Goal: Task Accomplishment & Management: Manage account settings

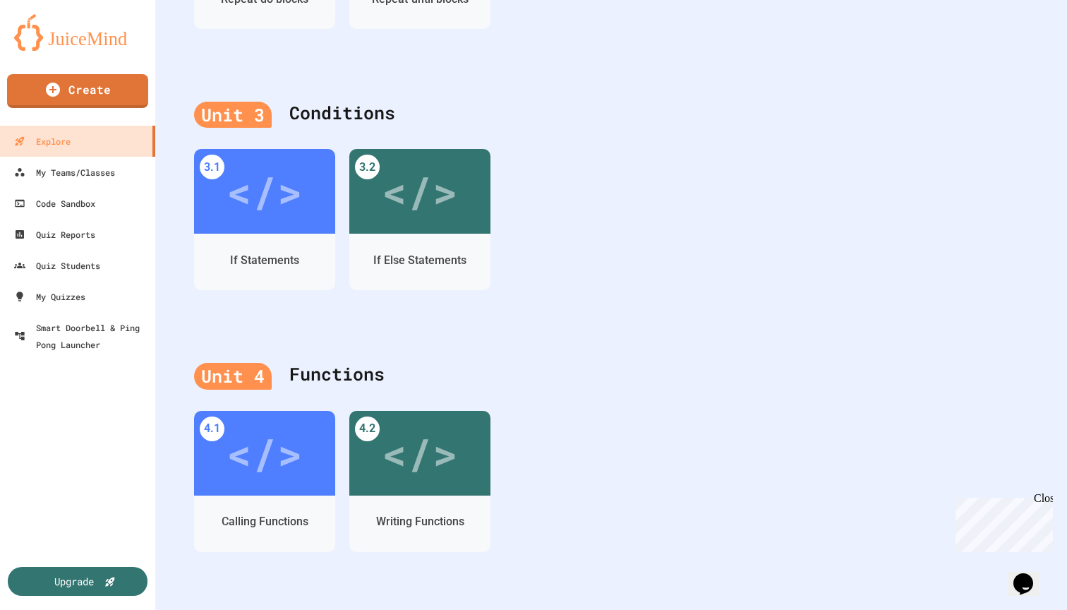
scroll to position [893, 0]
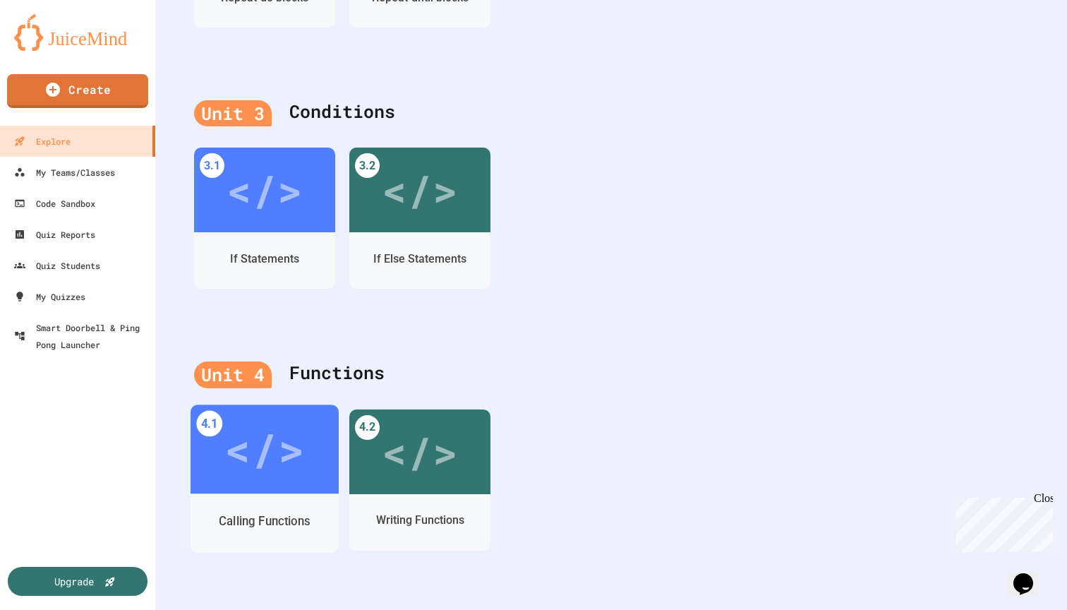
click at [285, 454] on div "</>" at bounding box center [264, 448] width 80 height 67
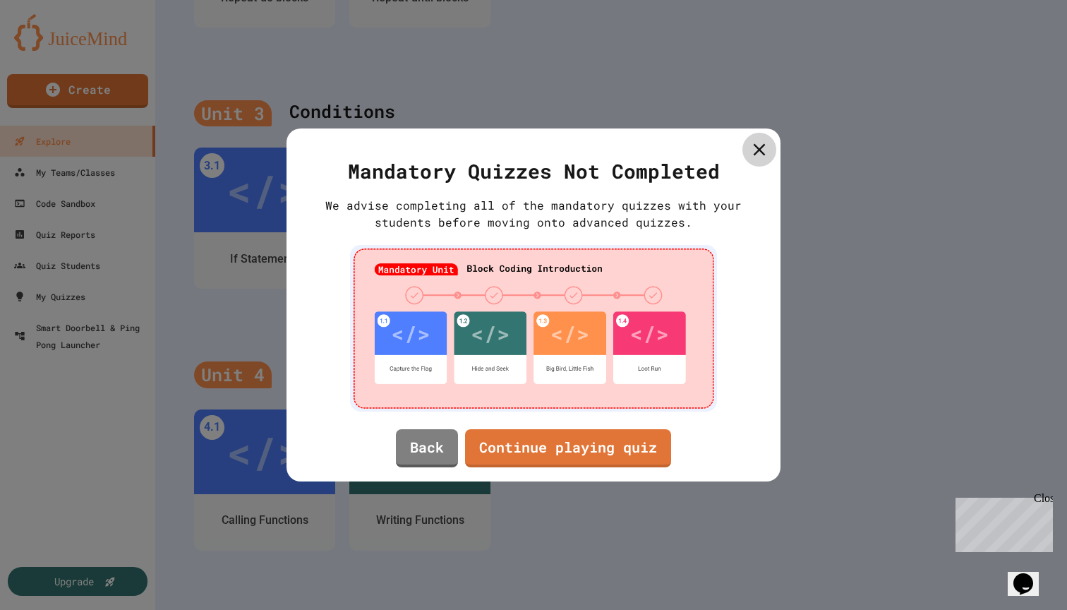
click at [751, 145] on icon at bounding box center [759, 150] width 20 height 20
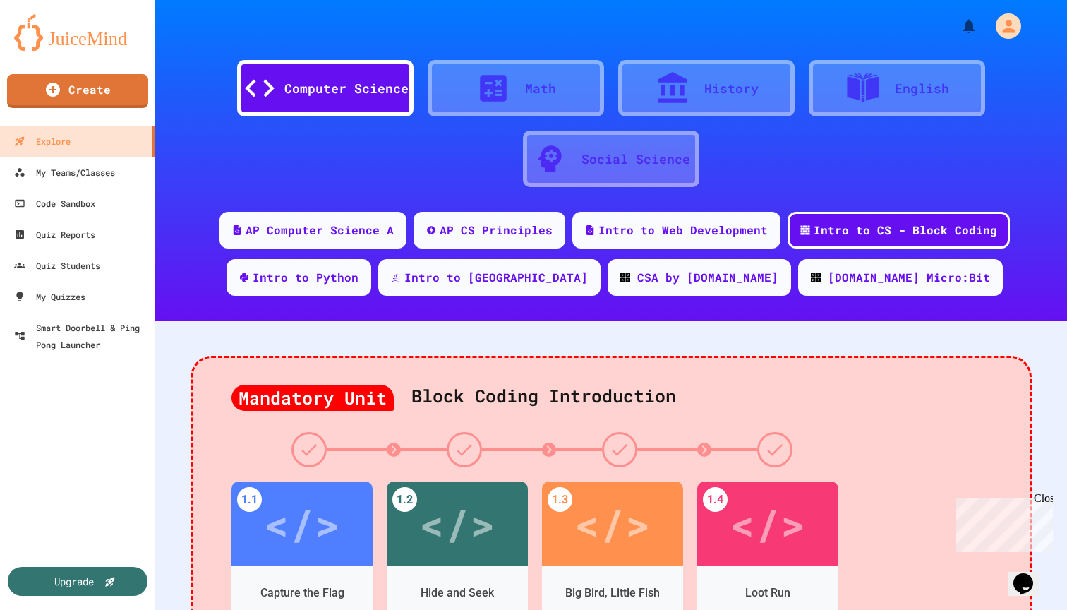
scroll to position [0, 0]
click at [377, 236] on div "AP Computer Science A" at bounding box center [319, 229] width 152 height 18
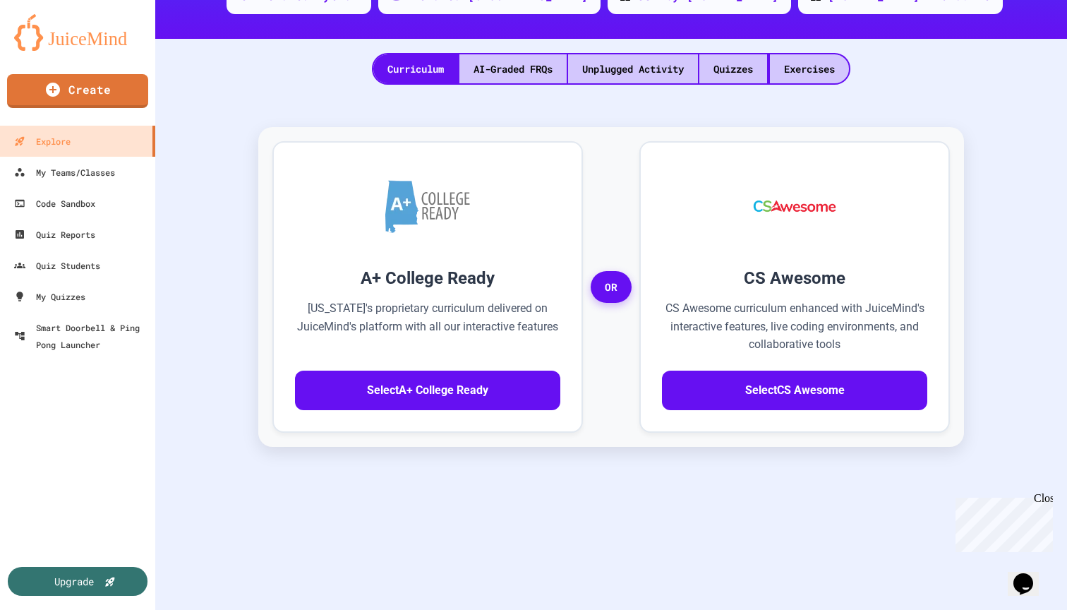
scroll to position [97, 0]
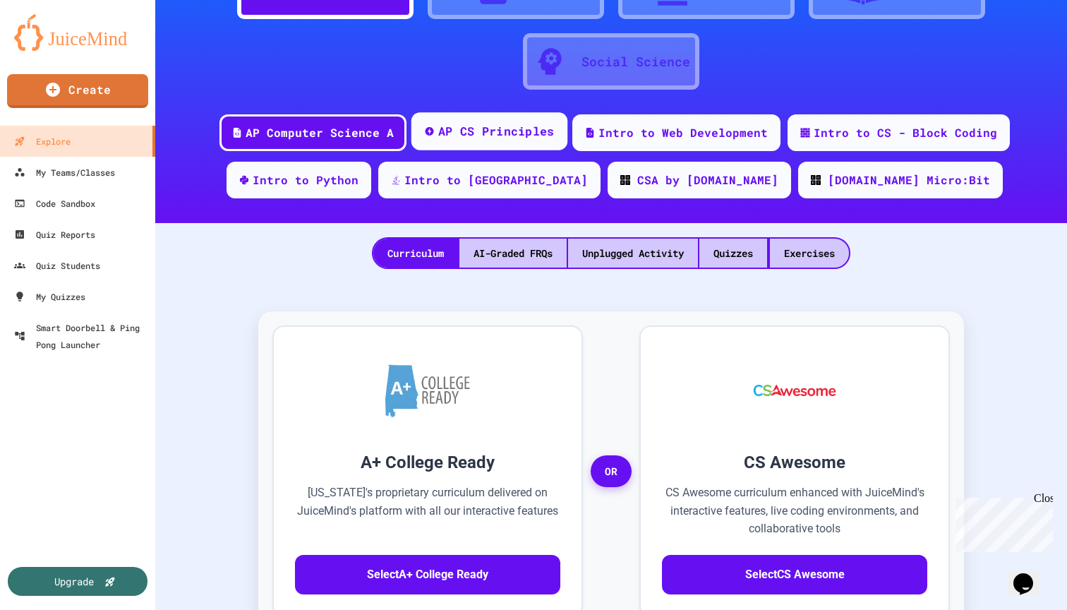
click at [466, 127] on div "AP CS Principles" at bounding box center [496, 132] width 116 height 18
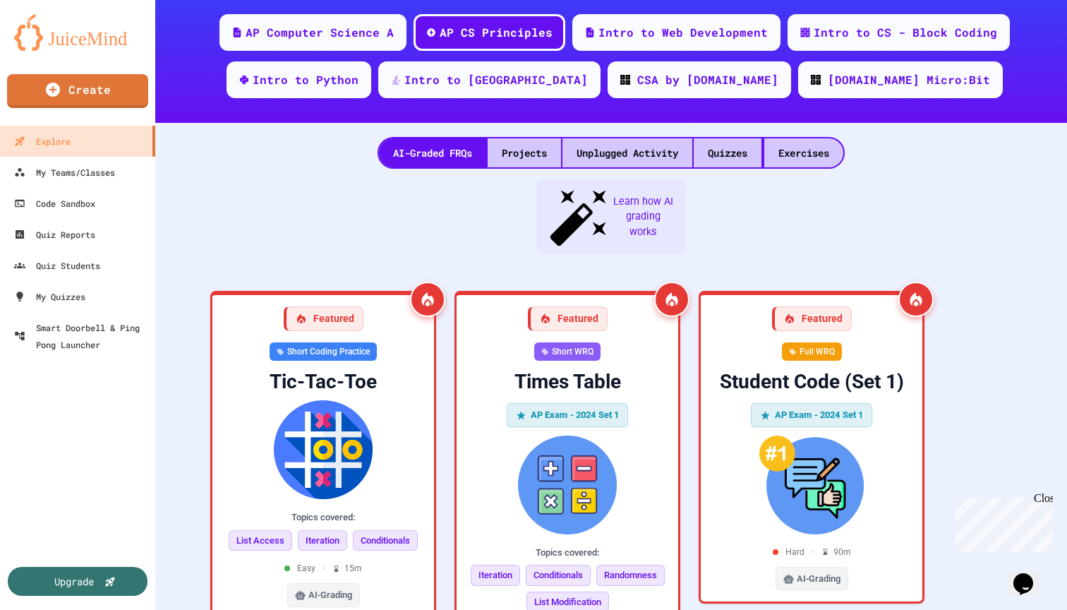
scroll to position [200, 0]
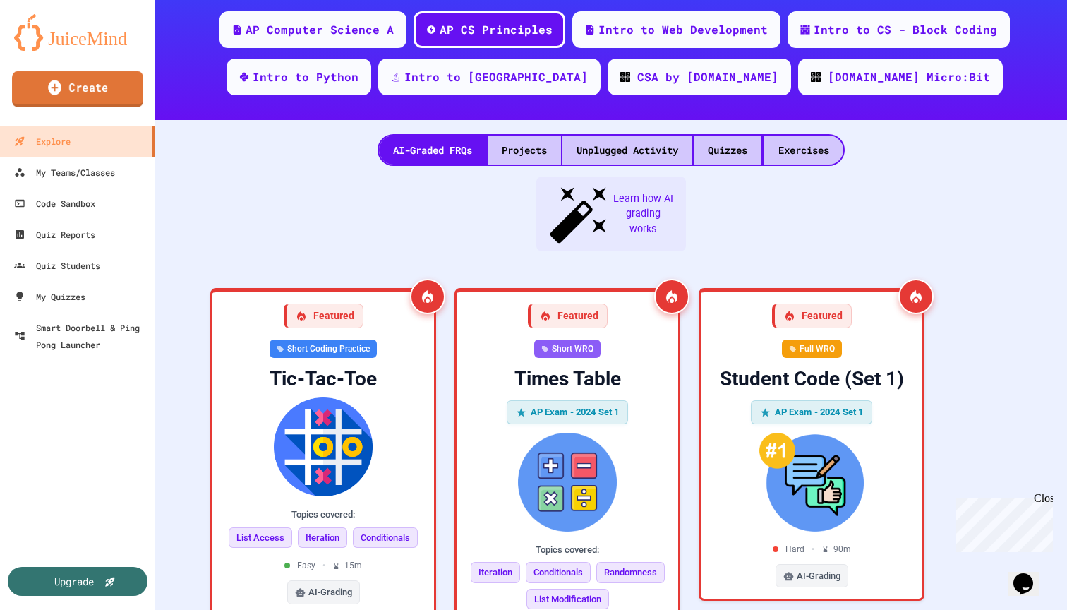
click at [91, 95] on link "Create" at bounding box center [77, 88] width 131 height 35
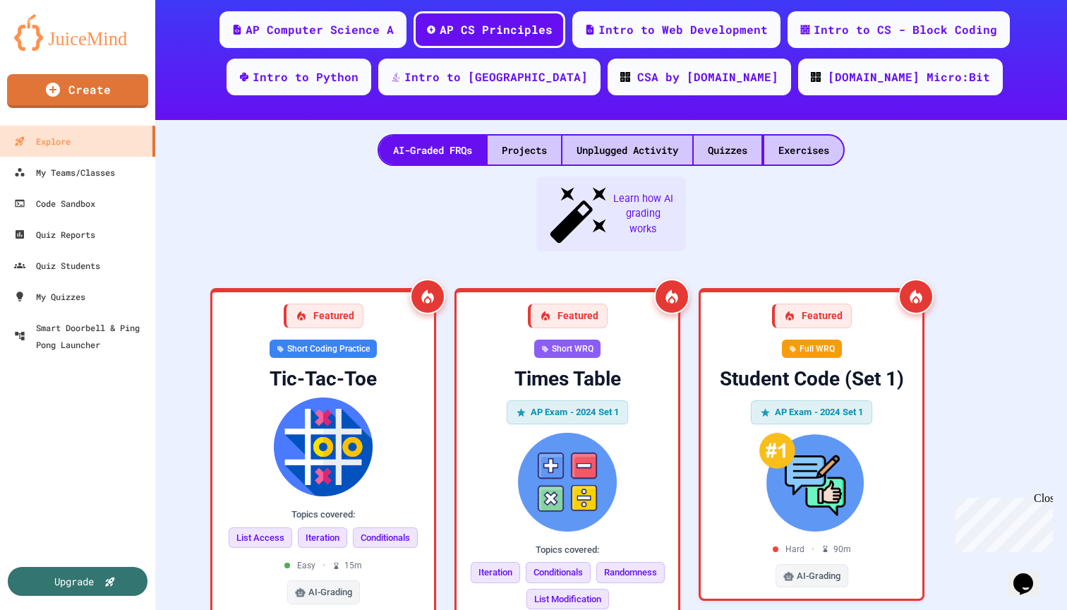
select select "*******"
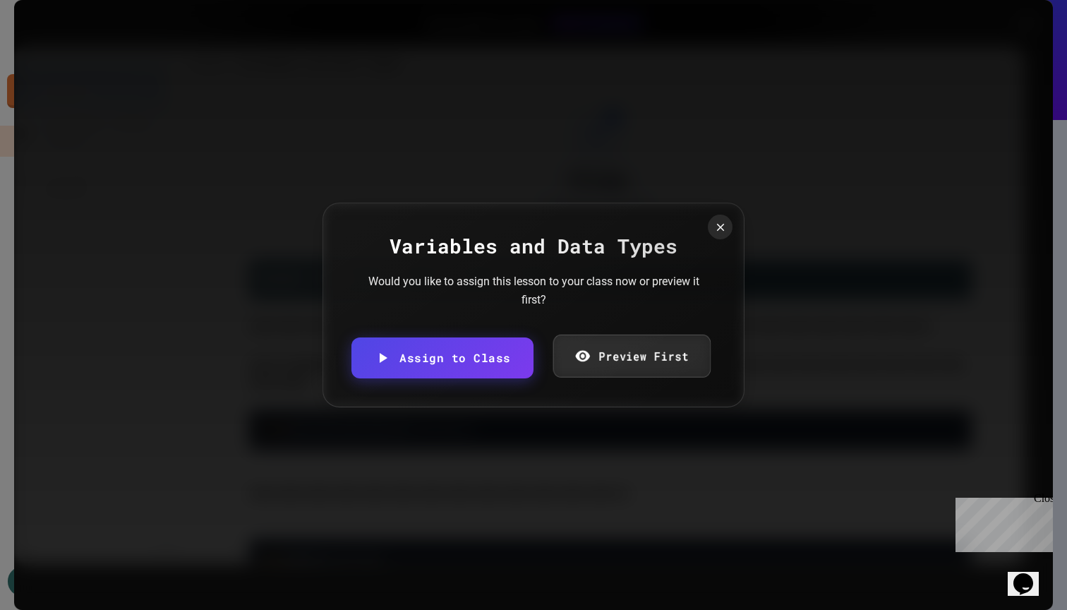
click at [630, 362] on link "Preview First" at bounding box center [630, 355] width 157 height 43
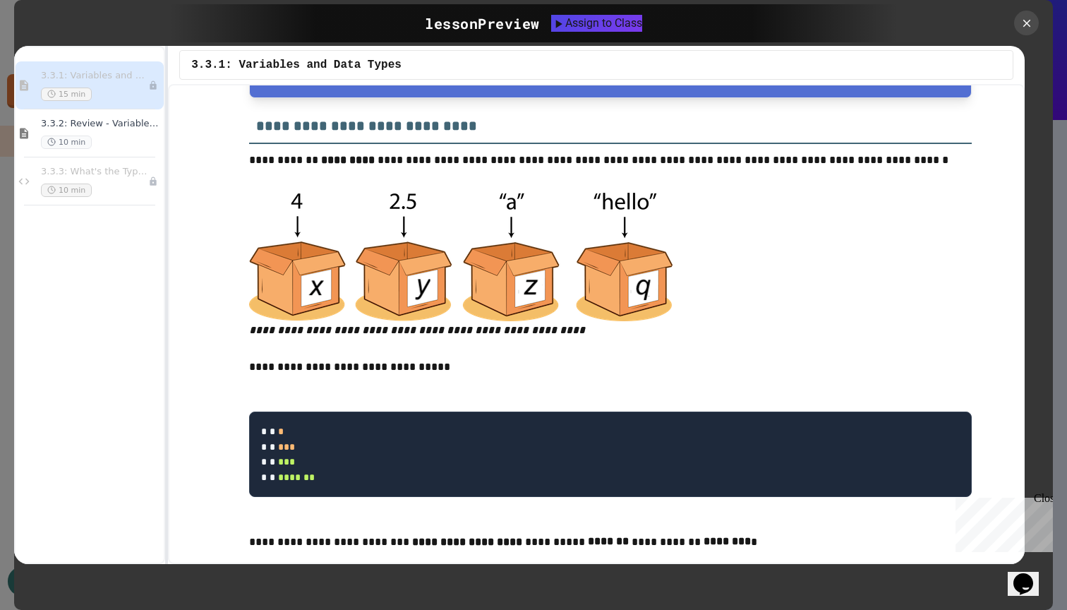
scroll to position [771, 0]
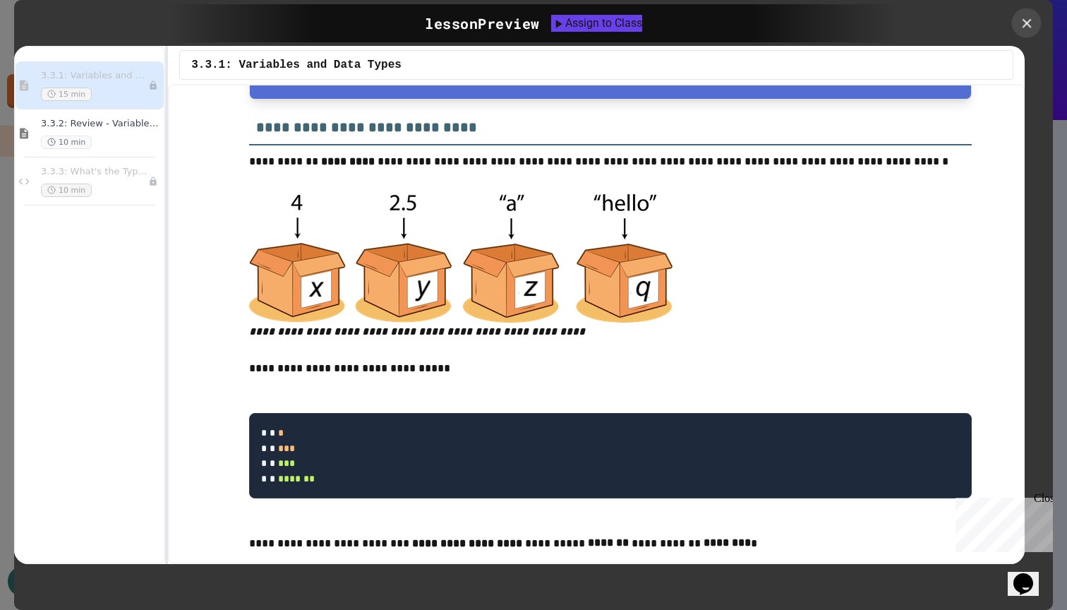
click at [1031, 15] on div at bounding box center [1027, 23] width 30 height 30
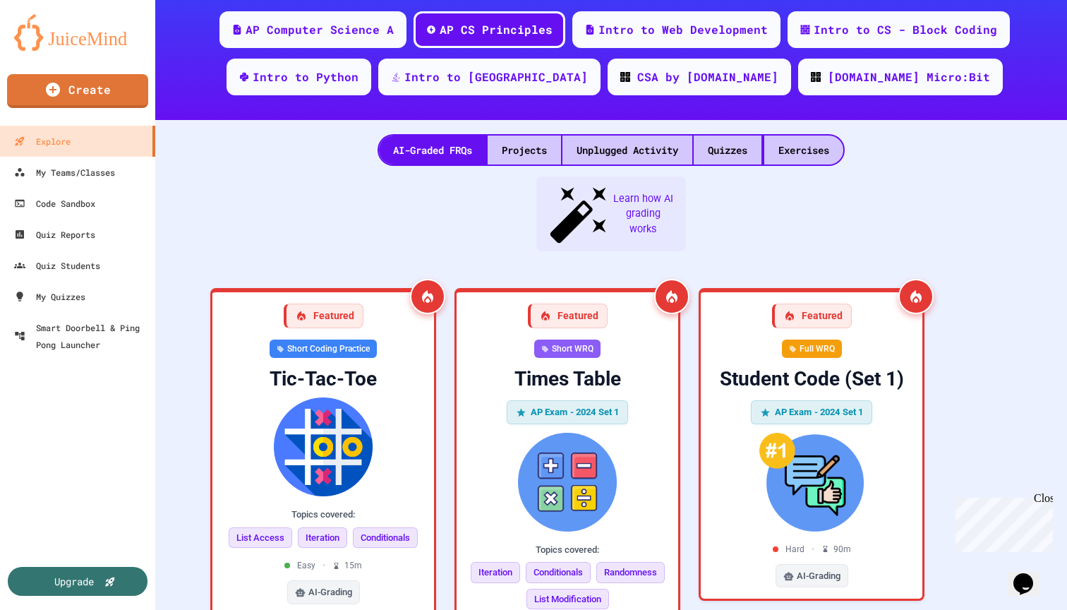
click at [64, 180] on div "My Teams/Classes" at bounding box center [64, 173] width 104 height 18
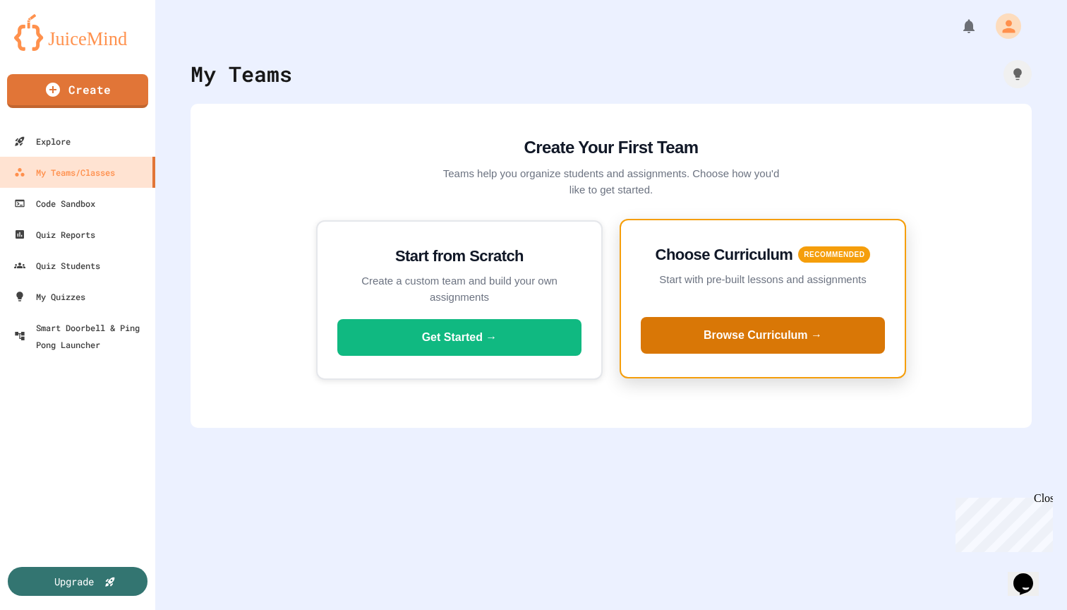
click at [754, 340] on button "Browse Curriculum →" at bounding box center [763, 335] width 244 height 37
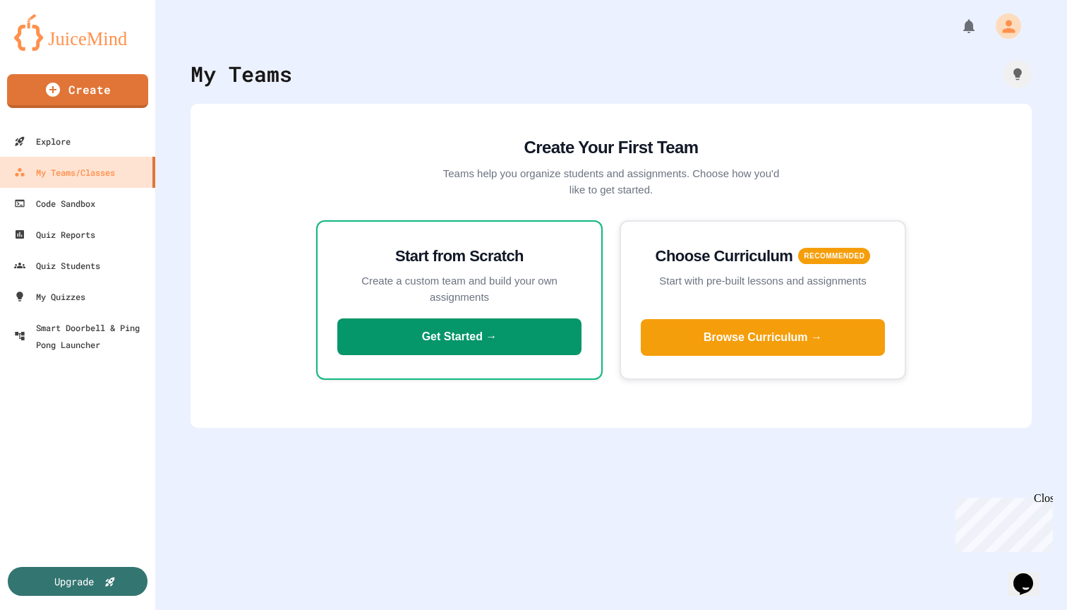
click at [440, 341] on button "Get Started →" at bounding box center [459, 336] width 244 height 37
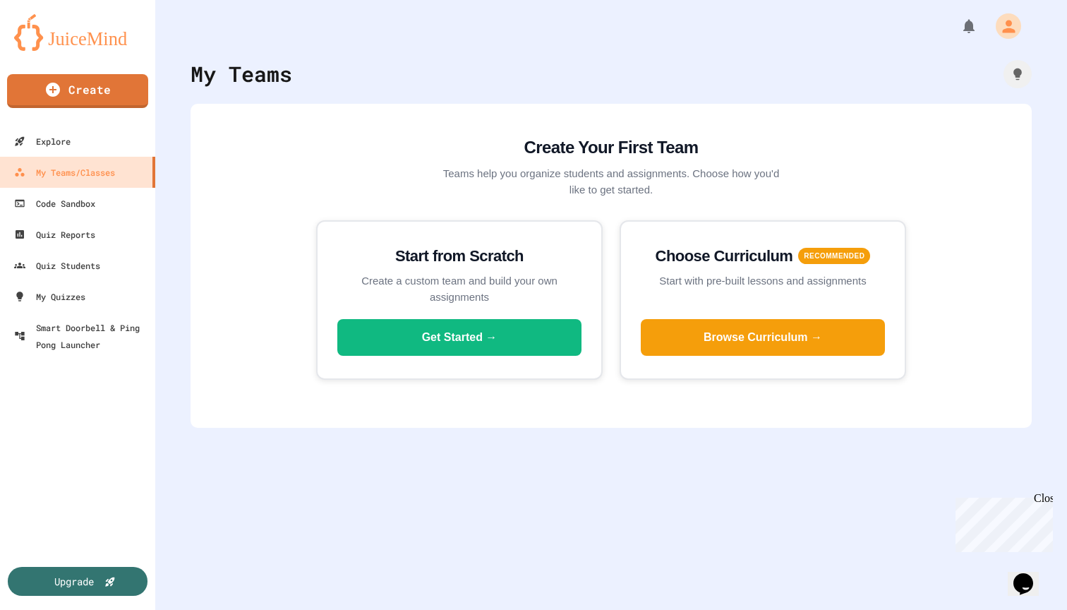
type input "**********"
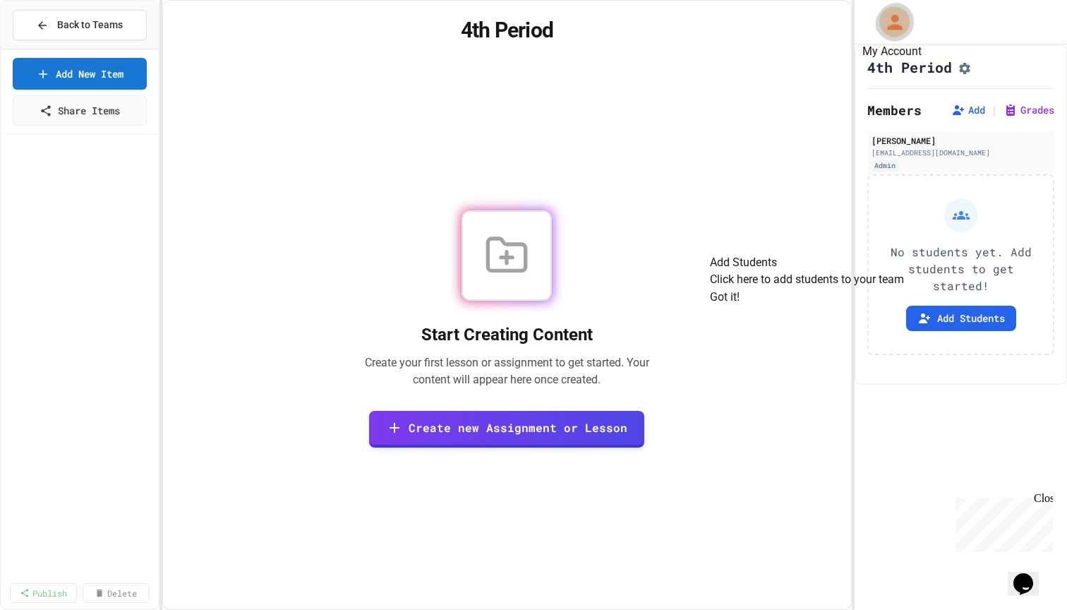
click at [900, 28] on icon "My Account" at bounding box center [895, 22] width 16 height 16
click at [598, 609] on div at bounding box center [533, 610] width 1067 height 0
click at [739, 305] on button "Got it!" at bounding box center [725, 297] width 30 height 17
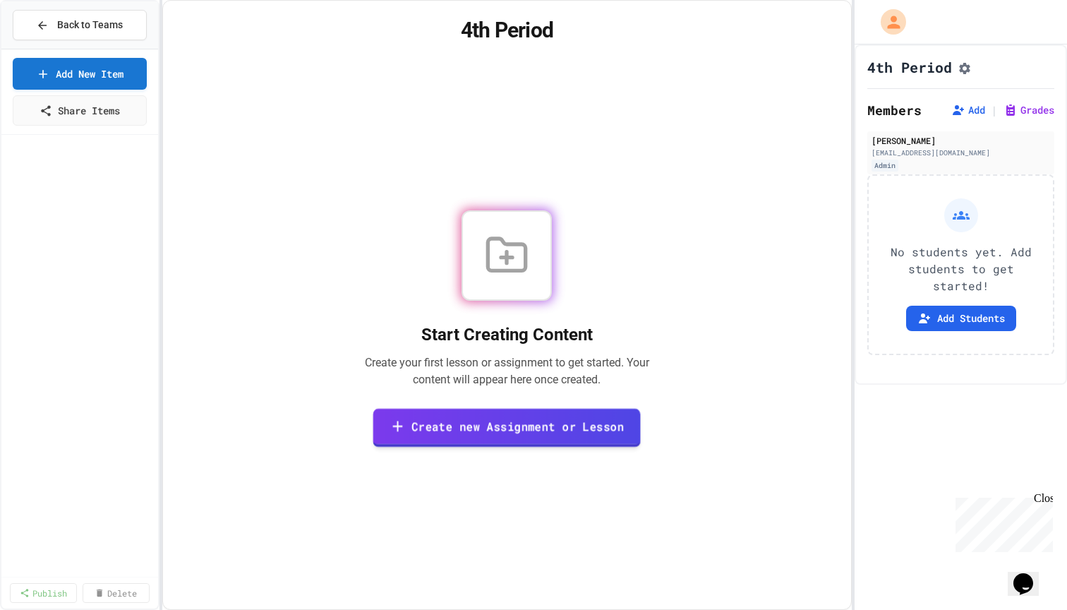
click at [526, 428] on link "Create new Assignment or Lesson" at bounding box center [506, 427] width 267 height 39
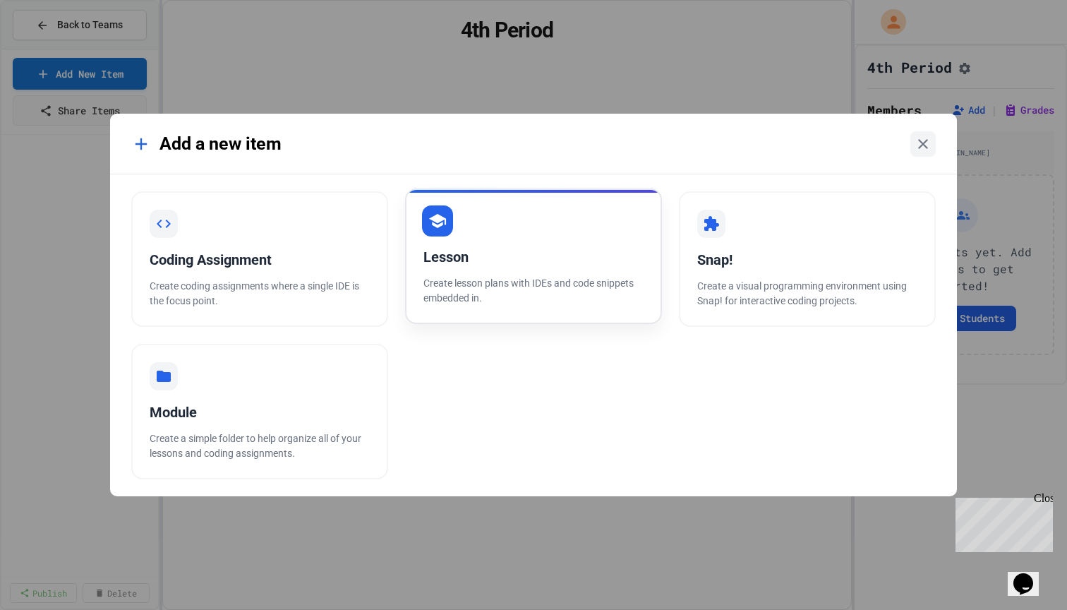
click at [574, 222] on div "Lesson Create lesson plans with IDEs and code snippets embedded in." at bounding box center [533, 255] width 257 height 135
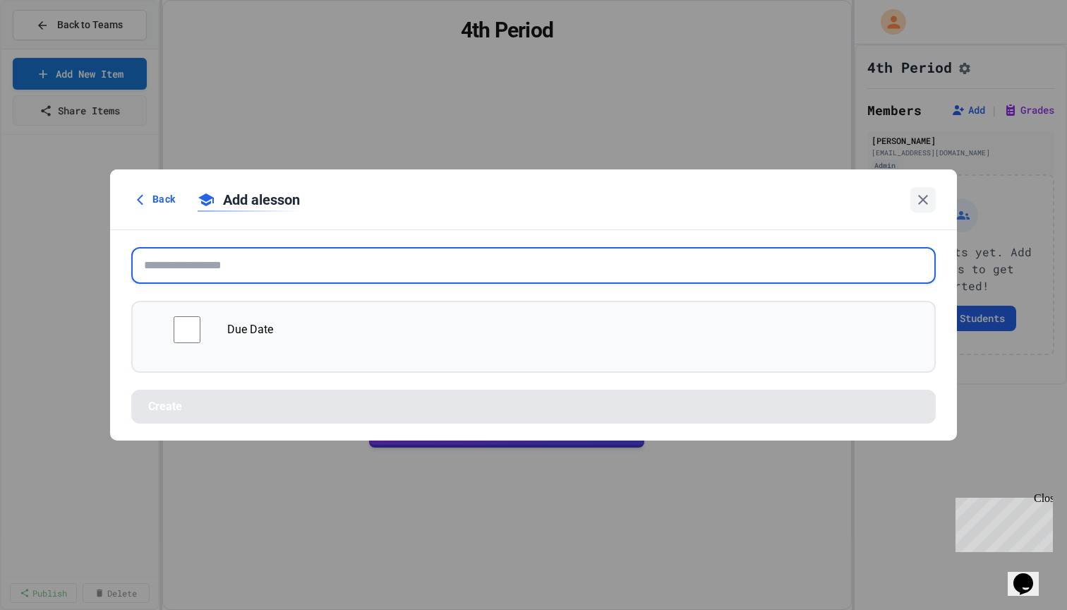
click at [157, 276] on input "text" at bounding box center [533, 265] width 804 height 37
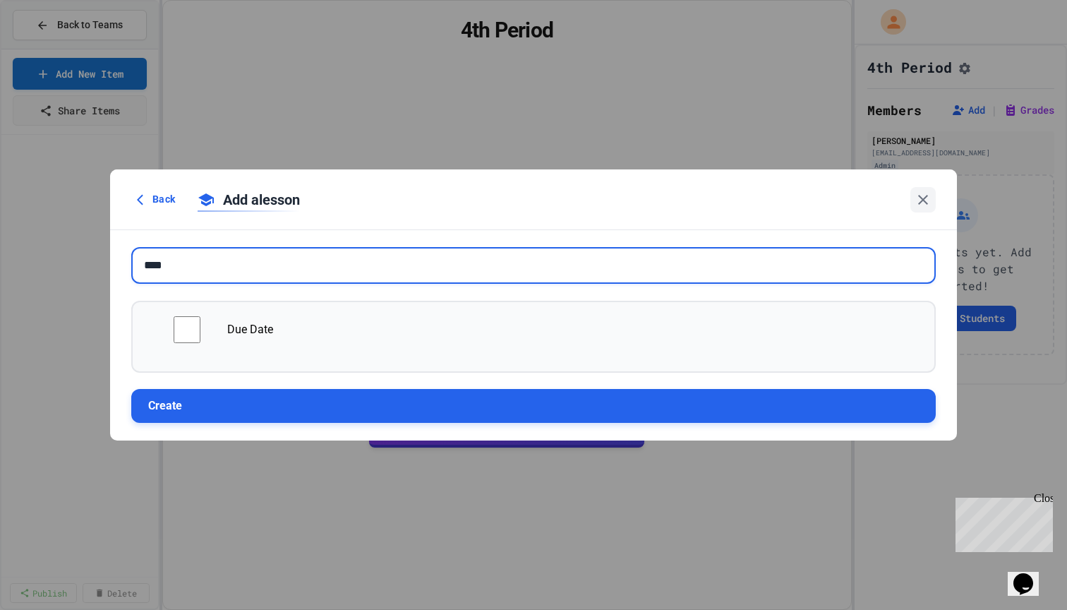
type input "****"
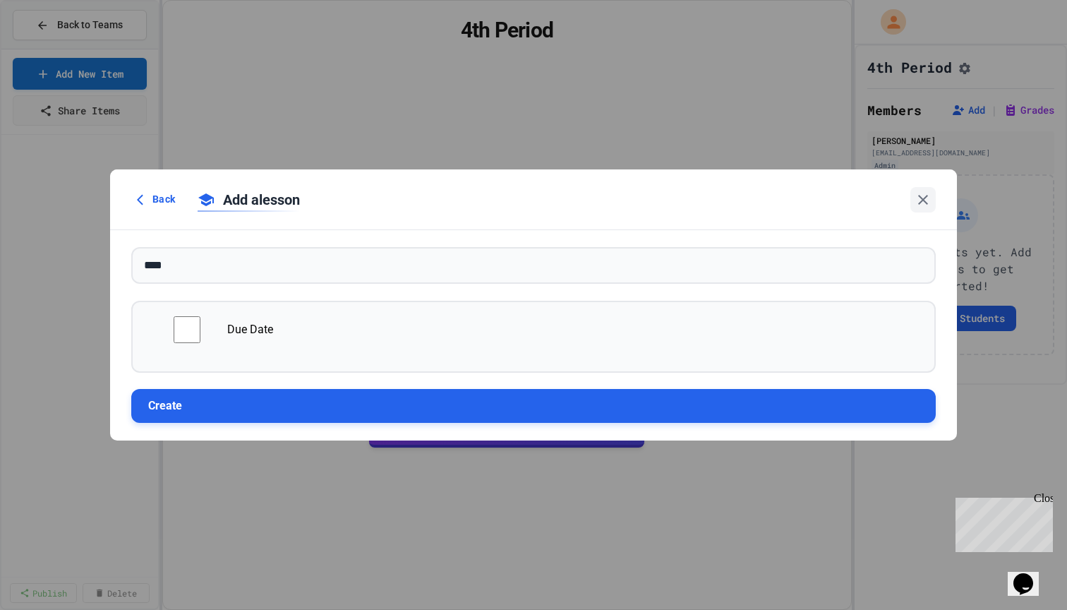
click at [186, 404] on button "Create" at bounding box center [533, 406] width 804 height 34
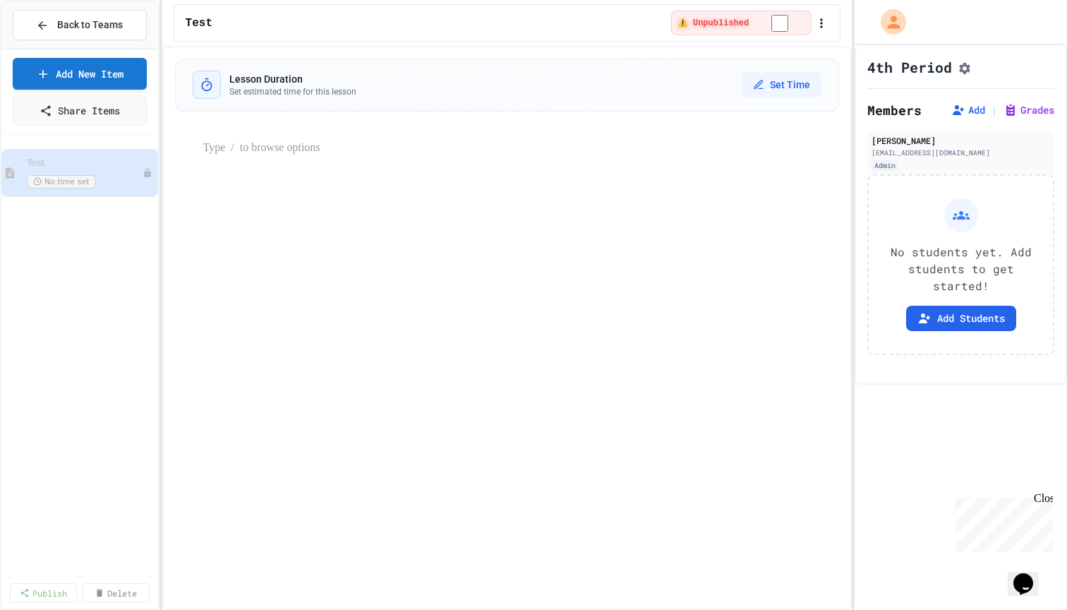
click at [593, 153] on p at bounding box center [521, 148] width 636 height 18
click at [92, 23] on span "Back to Teams" at bounding box center [90, 25] width 66 height 15
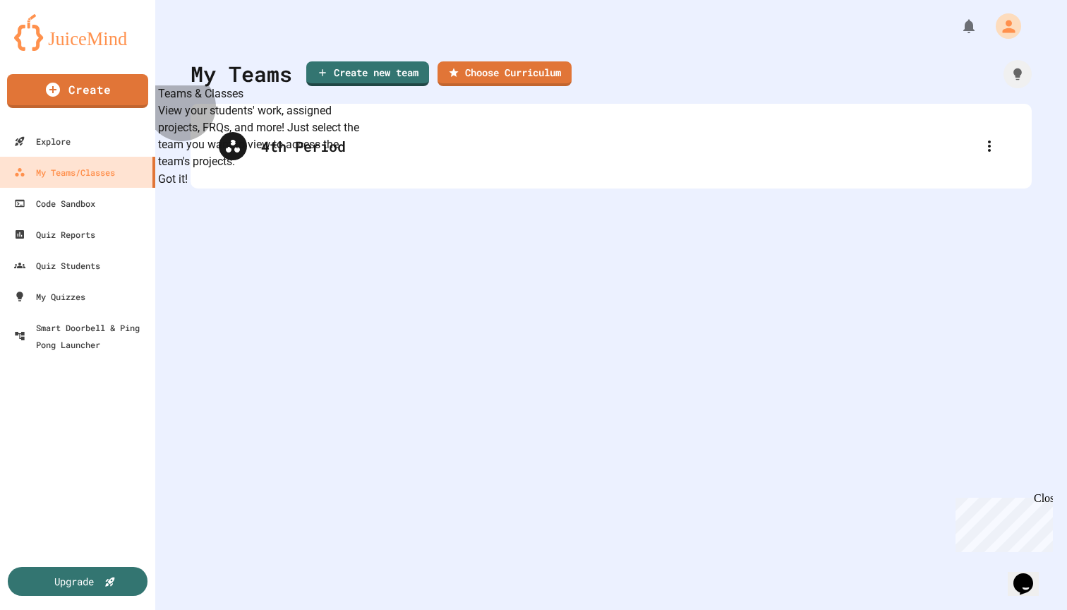
click at [188, 188] on button "Got it!" at bounding box center [173, 179] width 30 height 17
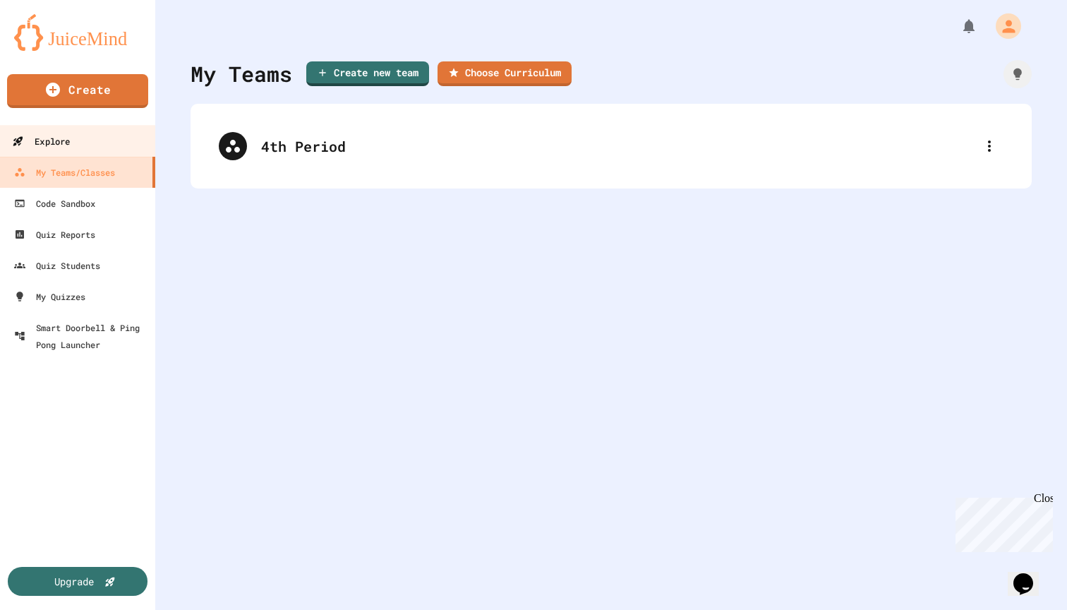
click at [84, 148] on link "Explore" at bounding box center [78, 141] width 160 height 32
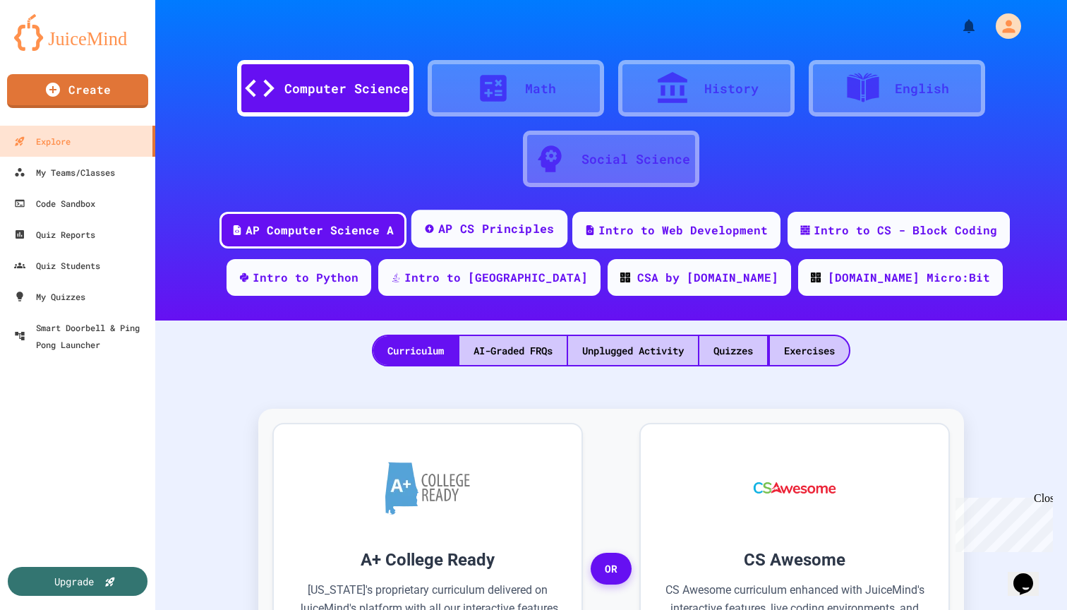
click at [514, 241] on div "AP CS Principles" at bounding box center [489, 229] width 156 height 38
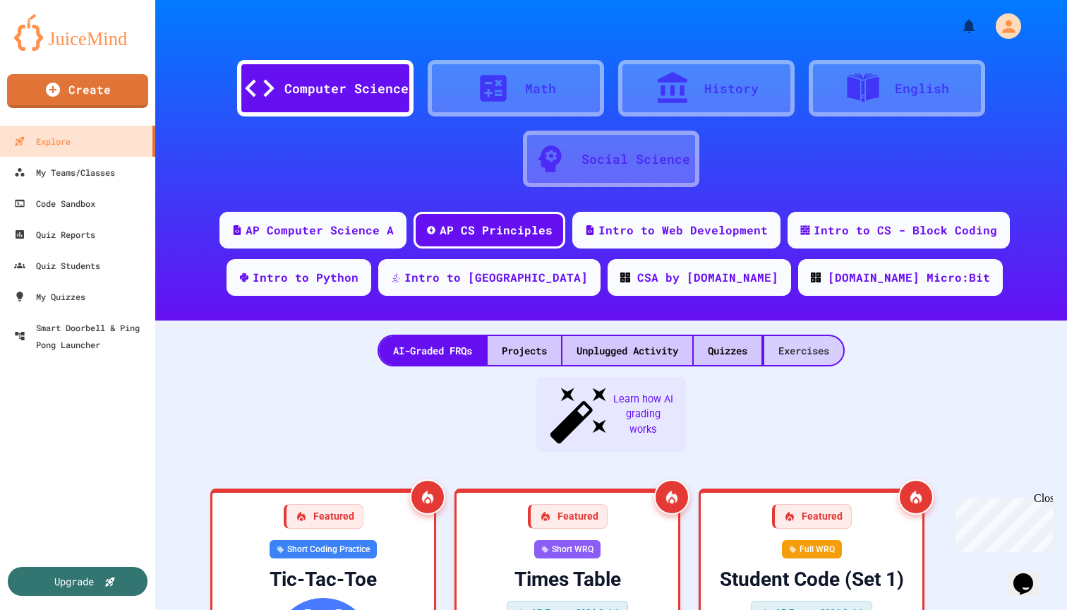
click at [811, 355] on div "Exercises" at bounding box center [803, 350] width 79 height 29
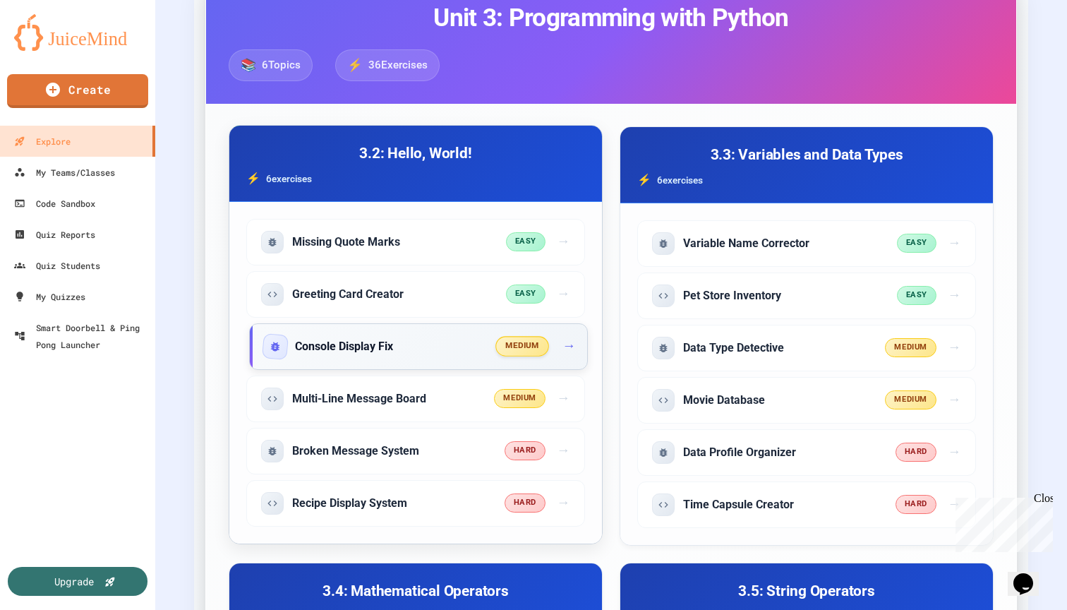
scroll to position [412, 0]
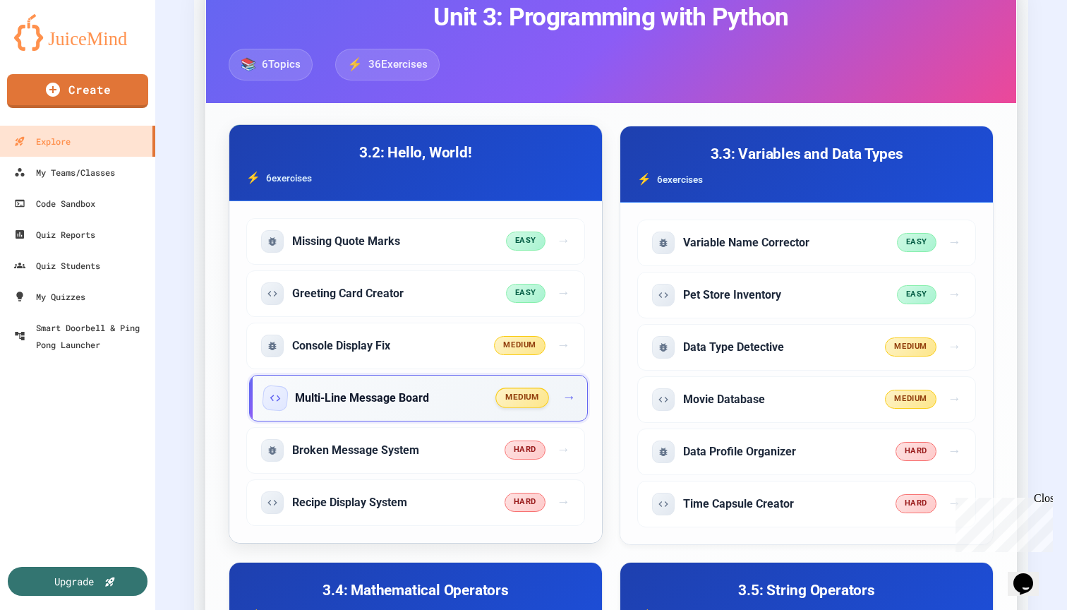
click at [447, 408] on div "Multi-Line Message Board" at bounding box center [380, 398] width 233 height 23
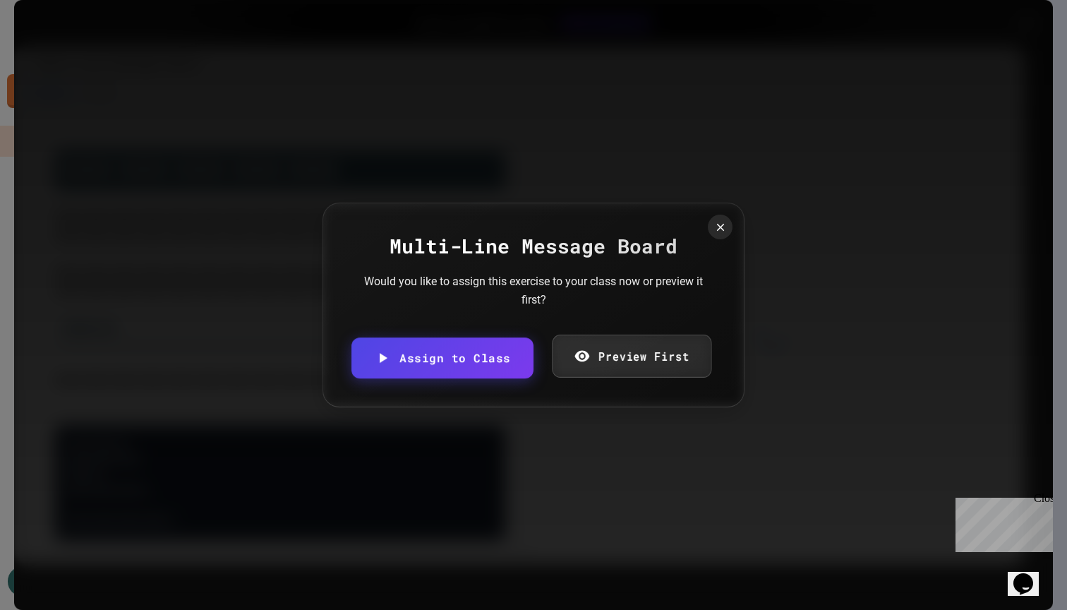
click at [624, 342] on link "Preview First" at bounding box center [631, 355] width 159 height 43
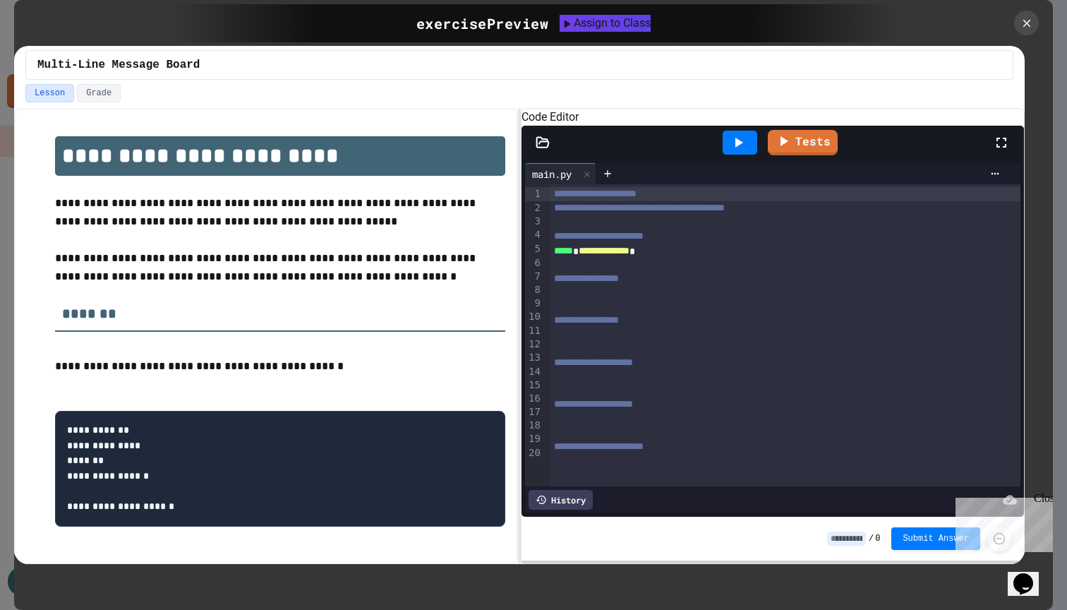
scroll to position [17, 0]
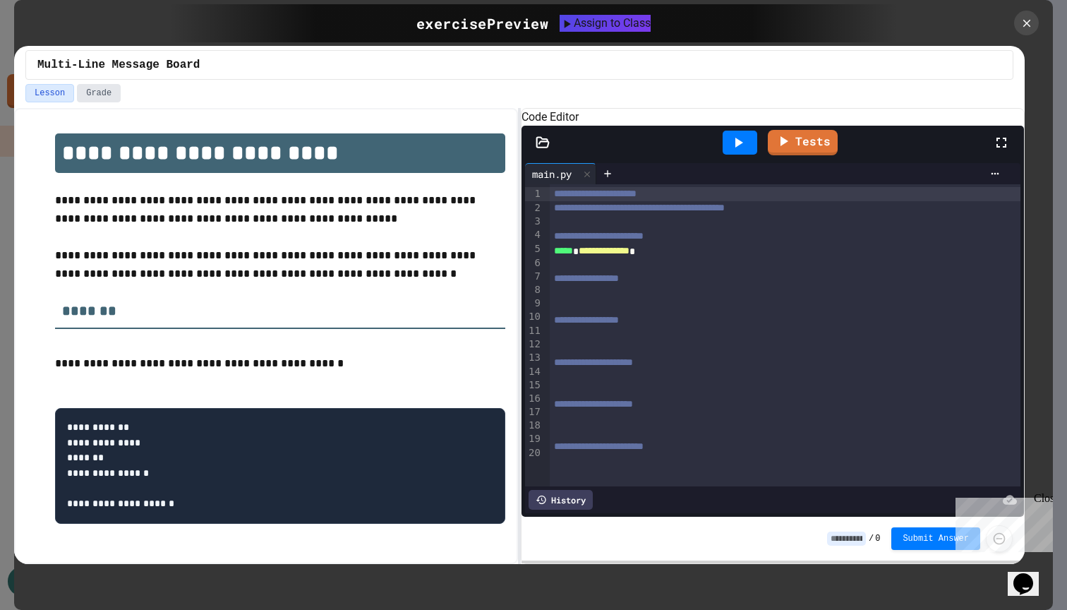
click at [104, 94] on button "Grade" at bounding box center [99, 93] width 44 height 18
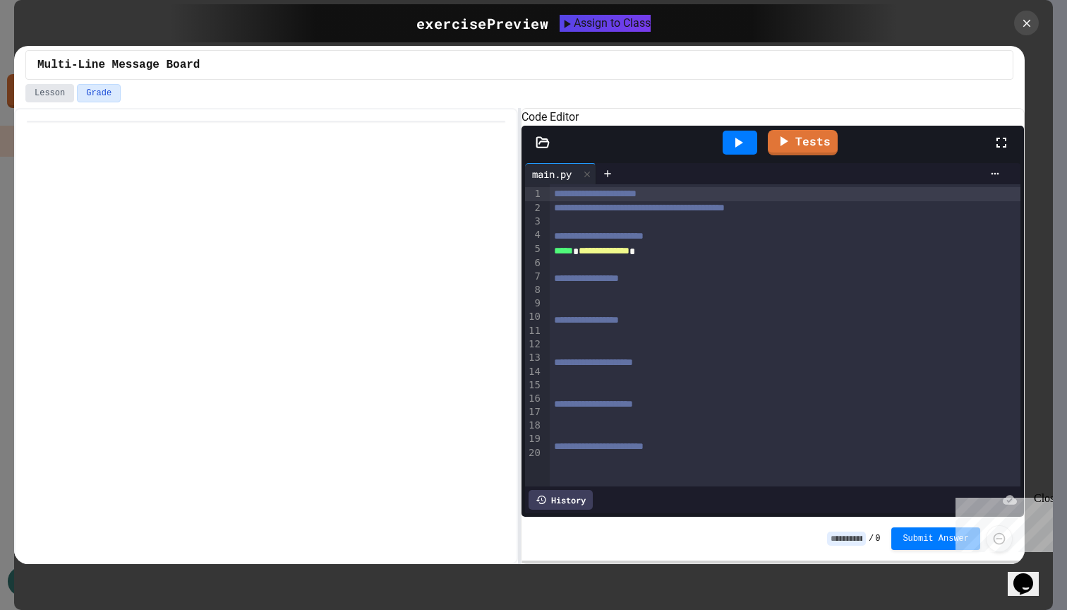
click at [54, 96] on button "Lesson" at bounding box center [49, 93] width 49 height 18
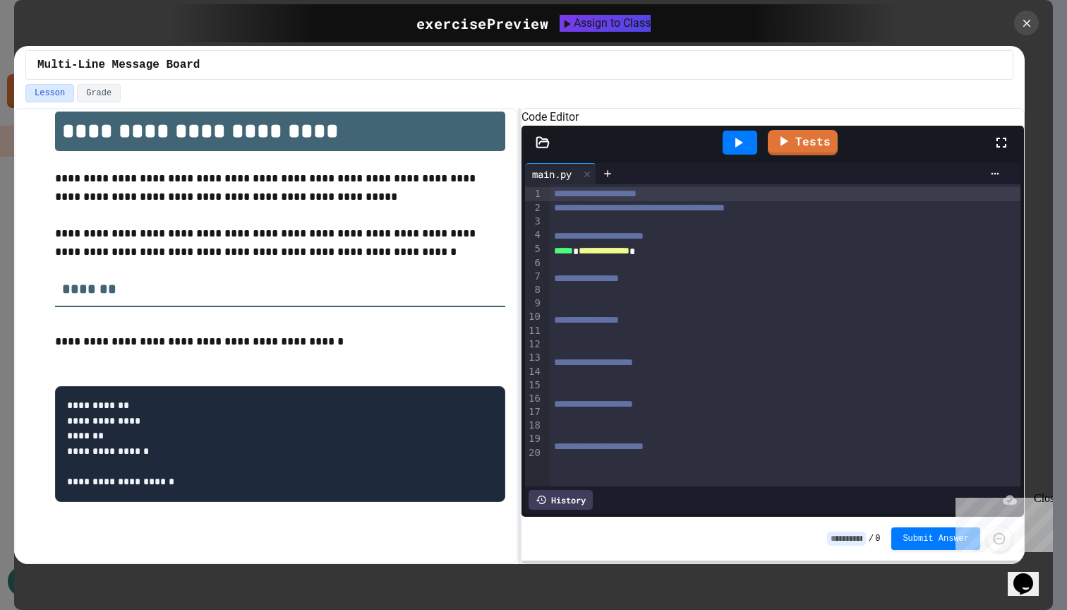
scroll to position [42, 0]
click at [260, 392] on pre "**********" at bounding box center [280, 444] width 450 height 116
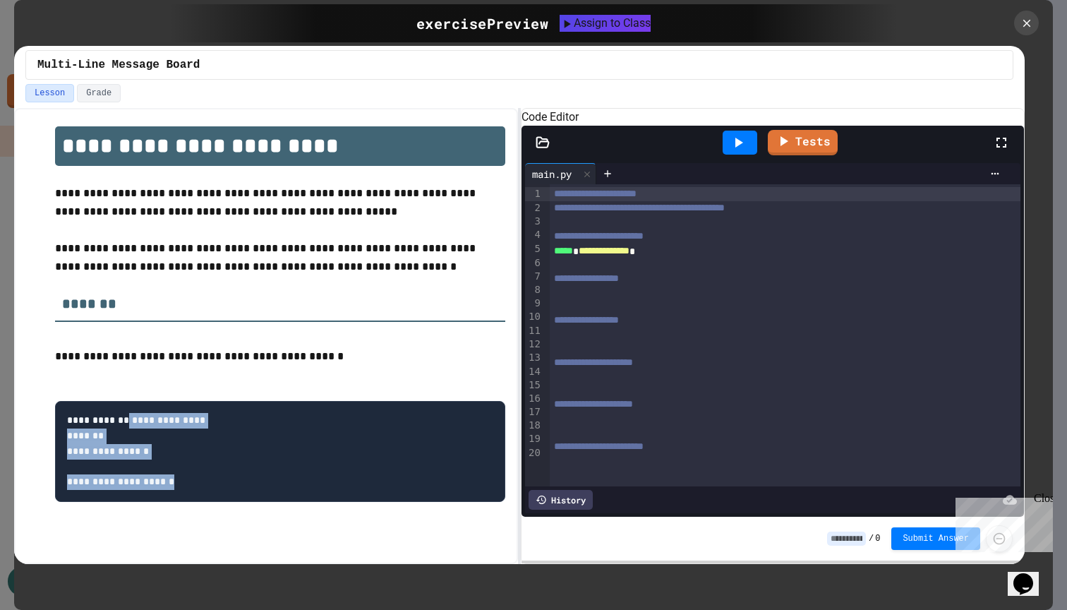
drag, startPoint x: 164, startPoint y: 403, endPoint x: 205, endPoint y: 478, distance: 86.2
click at [205, 478] on pre "**********" at bounding box center [280, 451] width 450 height 101
click at [236, 474] on pre "**********" at bounding box center [280, 451] width 450 height 101
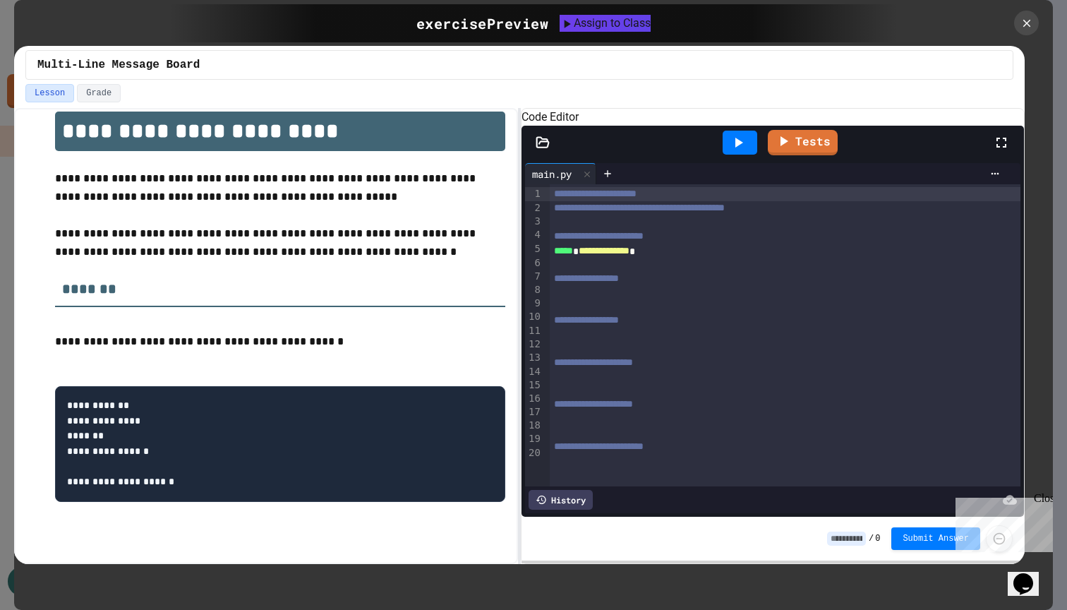
click at [204, 484] on pre "**********" at bounding box center [280, 444] width 450 height 116
click at [1019, 21] on icon at bounding box center [1027, 24] width 16 height 16
